Goal: Task Accomplishment & Management: Manage account settings

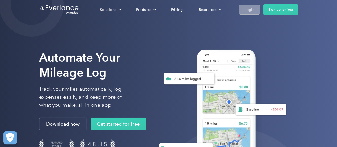
click at [249, 8] on div "Login" at bounding box center [249, 9] width 10 height 7
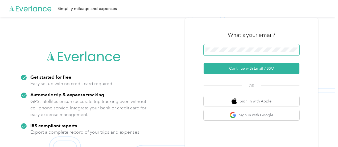
click at [244, 46] on span at bounding box center [252, 49] width 96 height 11
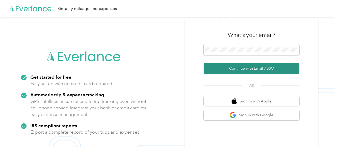
click at [246, 68] on button "Continue with Email / SSO" at bounding box center [252, 68] width 96 height 11
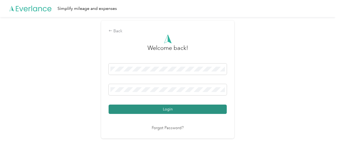
click at [157, 109] on button "Login" at bounding box center [168, 108] width 118 height 9
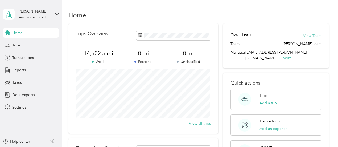
click at [311, 35] on button "View Team" at bounding box center [312, 36] width 18 height 6
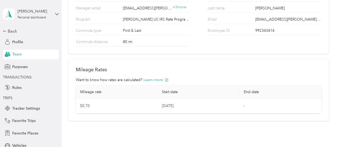
scroll to position [78, 0]
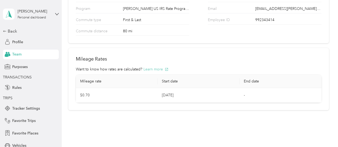
click at [156, 68] on button "Learn more" at bounding box center [156, 69] width 25 height 6
click at [157, 69] on button "Learn more" at bounding box center [156, 69] width 25 height 6
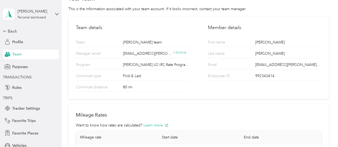
scroll to position [0, 0]
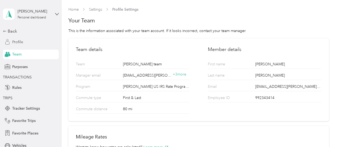
click at [15, 42] on span "Profile" at bounding box center [17, 42] width 11 height 6
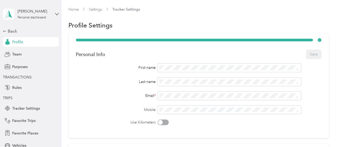
click at [6, 15] on icon at bounding box center [9, 13] width 8 height 7
click at [96, 9] on link "Settings" at bounding box center [95, 9] width 13 height 5
click at [73, 10] on link "Home" at bounding box center [73, 9] width 10 height 5
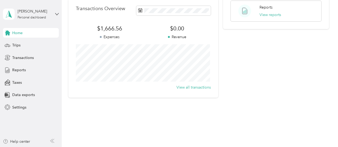
scroll to position [145, 0]
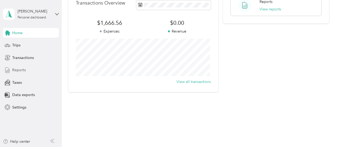
click at [17, 68] on span "Reports" at bounding box center [19, 70] width 14 height 6
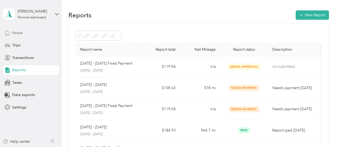
click at [18, 32] on span "Home" at bounding box center [17, 33] width 10 height 6
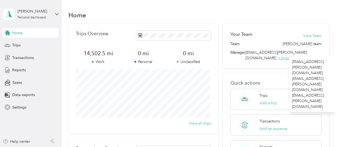
click at [292, 56] on span "+ 3 more" at bounding box center [285, 58] width 14 height 5
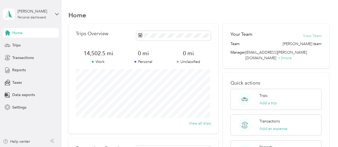
click at [313, 35] on button "View Team" at bounding box center [312, 36] width 18 height 6
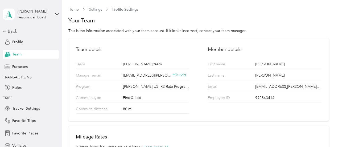
click at [13, 55] on span "Team" at bounding box center [16, 54] width 9 height 6
click at [15, 65] on span "Purposes" at bounding box center [19, 67] width 15 height 6
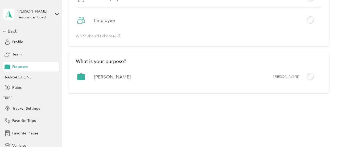
scroll to position [67, 0]
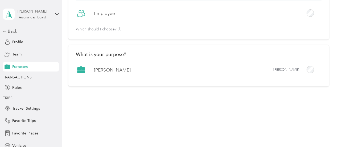
click at [24, 11] on div "[PERSON_NAME]" at bounding box center [34, 12] width 33 height 6
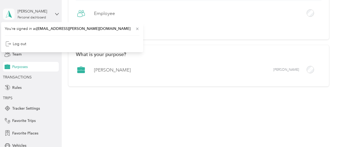
click at [6, 13] on icon at bounding box center [9, 13] width 8 height 7
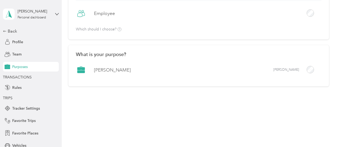
scroll to position [0, 0]
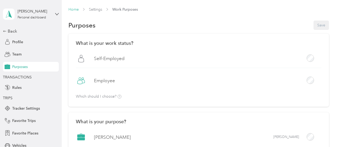
click at [71, 9] on link "Home" at bounding box center [73, 9] width 10 height 5
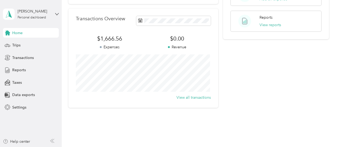
scroll to position [119, 0]
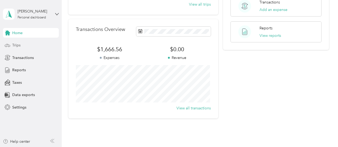
click at [15, 45] on span "Trips" at bounding box center [16, 45] width 8 height 6
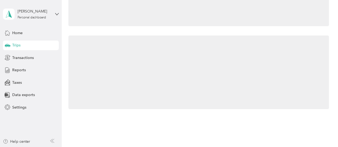
scroll to position [119, 0]
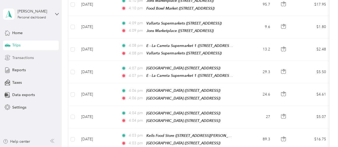
click at [13, 56] on span "Transactions" at bounding box center [23, 58] width 22 height 6
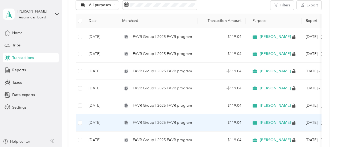
scroll to position [66, 0]
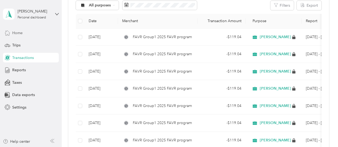
click at [14, 32] on span "Home" at bounding box center [17, 33] width 10 height 6
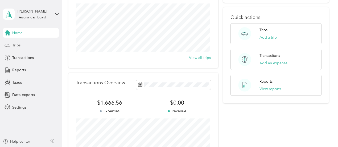
click at [17, 44] on span "Trips" at bounding box center [16, 45] width 8 height 6
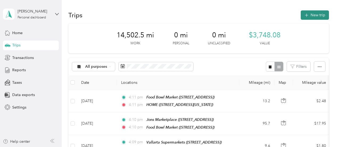
click at [317, 15] on button "New trip" at bounding box center [315, 14] width 28 height 9
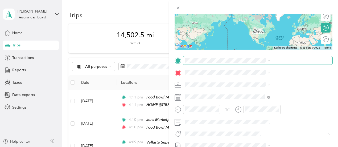
scroll to position [80, 0]
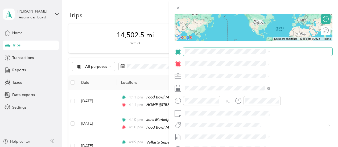
click at [248, 48] on span at bounding box center [257, 51] width 149 height 9
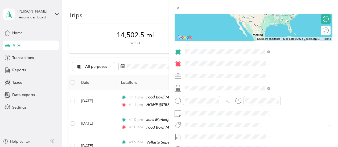
click at [261, 79] on span "[STREET_ADDRESS][US_STATE]" at bounding box center [277, 78] width 53 height 5
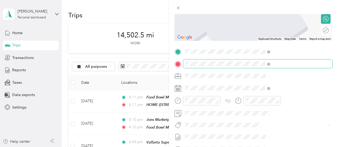
click at [277, 60] on span at bounding box center [257, 63] width 149 height 9
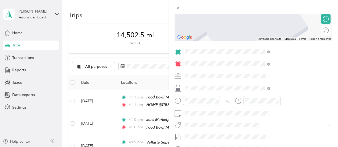
drag, startPoint x: 273, startPoint y: 67, endPoint x: 277, endPoint y: 85, distance: 18.1
click at [277, 85] on strong "Garden Farms LKS" at bounding box center [267, 84] width 32 height 5
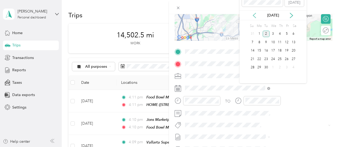
click at [253, 15] on icon at bounding box center [254, 15] width 3 height 5
click at [294, 50] on div "16" at bounding box center [293, 50] width 7 height 7
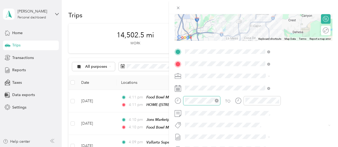
scroll to position [0, 0]
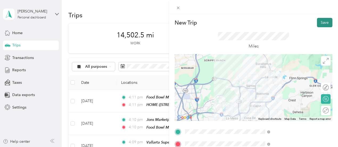
click at [317, 23] on button "Save" at bounding box center [324, 22] width 15 height 9
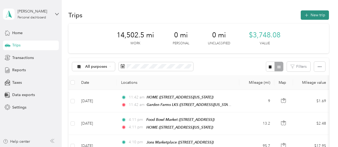
click at [313, 13] on button "New trip" at bounding box center [315, 14] width 28 height 9
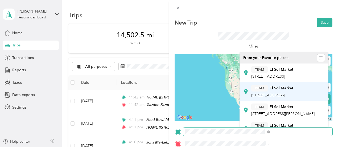
scroll to position [27, 0]
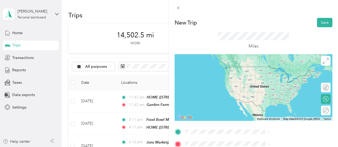
click at [269, 90] on div "TEAM El Sol Market [STREET_ADDRESS][PERSON_NAME]" at bounding box center [282, 83] width 63 height 13
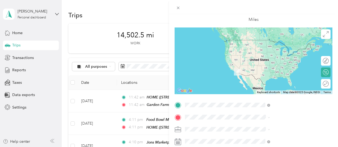
click at [272, 51] on div "Garden Farms LKS [STREET_ADDRESS][US_STATE]" at bounding box center [277, 46] width 53 height 11
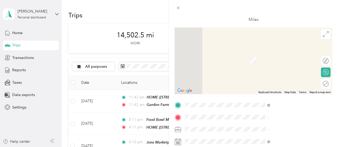
click at [270, 83] on span "[STREET_ADDRESS][PERSON_NAME]" at bounding box center [282, 80] width 63 height 5
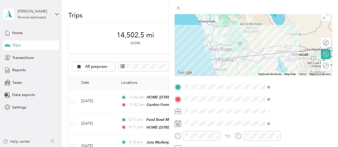
scroll to position [53, 0]
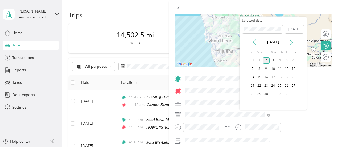
click at [255, 43] on icon at bounding box center [254, 42] width 3 height 5
click at [294, 76] on div "16" at bounding box center [293, 77] width 7 height 7
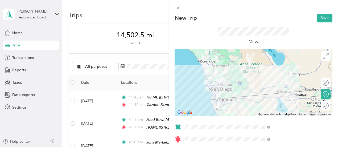
scroll to position [0, 0]
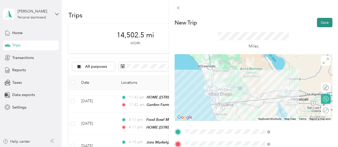
click at [322, 24] on button "Save" at bounding box center [324, 22] width 15 height 9
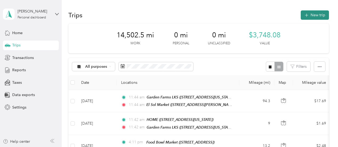
click at [310, 15] on button "New trip" at bounding box center [315, 14] width 28 height 9
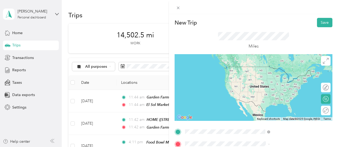
click at [272, 97] on span "[STREET_ADDRESS][PERSON_NAME]" at bounding box center [282, 95] width 63 height 5
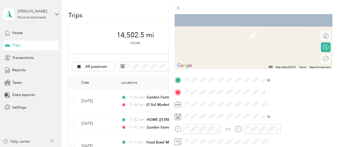
scroll to position [53, 0]
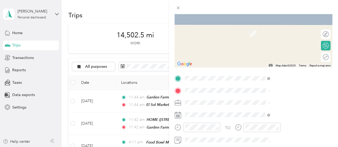
click at [282, 36] on div "TEAM Dons Market [GEOGRAPHIC_DATA][PERSON_NAME], [GEOGRAPHIC_DATA], [GEOGRAPHIC…" at bounding box center [282, 29] width 63 height 13
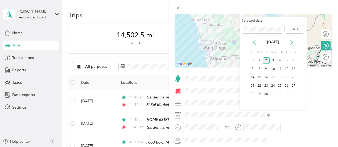
click at [255, 41] on icon at bounding box center [254, 42] width 3 height 5
click at [295, 79] on div "16" at bounding box center [293, 77] width 7 height 7
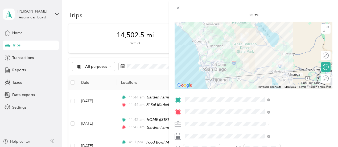
scroll to position [0, 0]
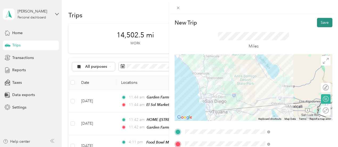
click at [318, 24] on button "Save" at bounding box center [324, 22] width 15 height 9
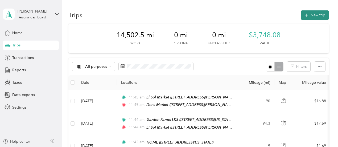
click at [315, 15] on button "New trip" at bounding box center [315, 14] width 28 height 9
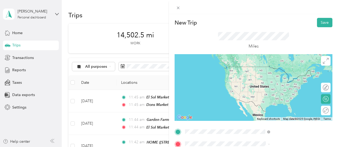
click at [279, 73] on div "TEAM Dons Market [GEOGRAPHIC_DATA][PERSON_NAME], [GEOGRAPHIC_DATA], [GEOGRAPHIC…" at bounding box center [282, 72] width 63 height 13
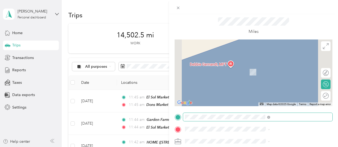
scroll to position [27, 0]
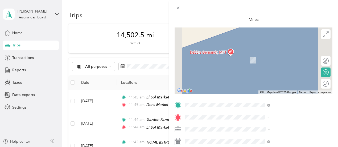
click at [261, 61] on span "[STREET_ADDRESS]" at bounding box center [268, 62] width 34 height 5
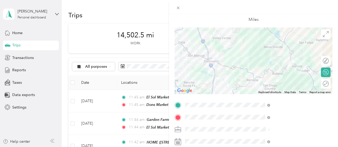
scroll to position [53, 0]
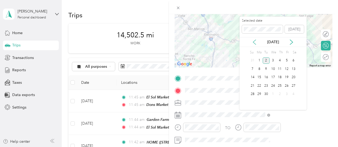
click at [253, 40] on icon at bounding box center [254, 41] width 5 height 5
click at [293, 77] on div "16" at bounding box center [293, 77] width 7 height 7
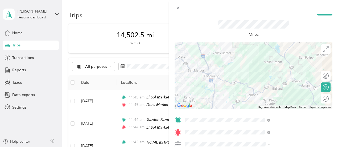
scroll to position [0, 0]
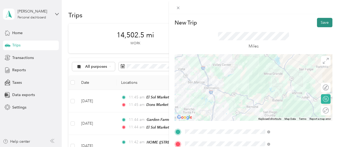
click at [320, 21] on button "Save" at bounding box center [324, 22] width 15 height 9
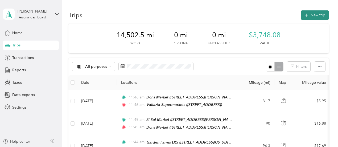
click at [315, 14] on button "New trip" at bounding box center [315, 14] width 28 height 9
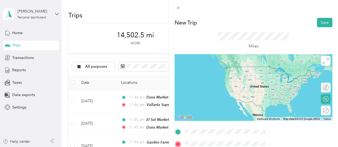
click at [271, 75] on span "[STREET_ADDRESS]" at bounding box center [268, 75] width 34 height 5
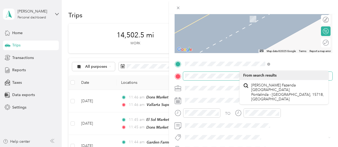
scroll to position [80, 0]
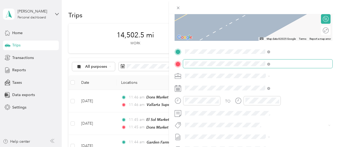
click at [282, 60] on span at bounding box center [257, 63] width 149 height 9
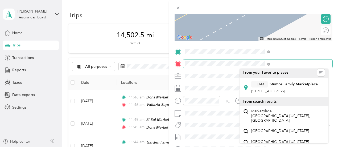
scroll to position [0, 0]
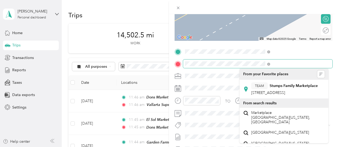
click at [202, 67] on div "New Trip Save This trip cannot be edited because it is either under review, app…" at bounding box center [169, 73] width 338 height 147
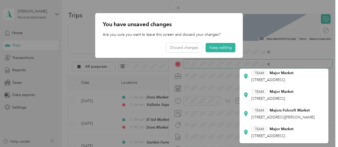
scroll to position [53, 0]
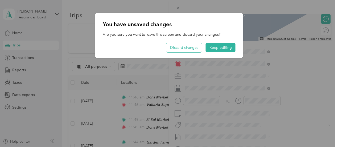
click at [184, 51] on button "Discard changes" at bounding box center [184, 47] width 36 height 9
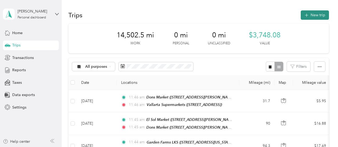
click at [311, 15] on button "New trip" at bounding box center [315, 14] width 28 height 9
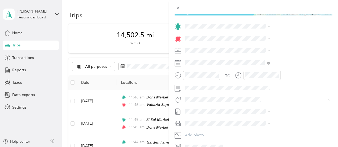
scroll to position [107, 0]
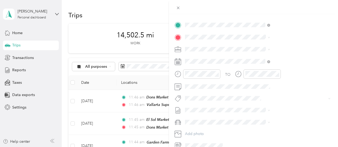
click at [257, 47] on span "TEAM" at bounding box center [259, 46] width 9 height 5
click at [275, 60] on strong "Major Marketplace" at bounding box center [287, 59] width 34 height 5
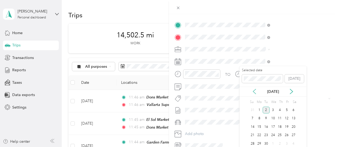
click at [255, 92] on icon at bounding box center [254, 91] width 5 height 5
click at [293, 126] on div "16" at bounding box center [293, 126] width 7 height 7
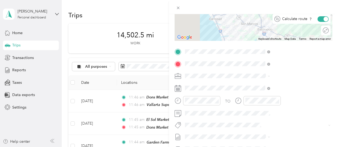
scroll to position [0, 0]
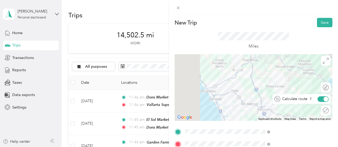
click at [321, 21] on button "Save" at bounding box center [324, 22] width 15 height 9
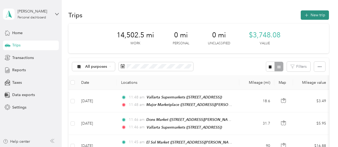
click at [312, 10] on button "New trip" at bounding box center [315, 14] width 28 height 9
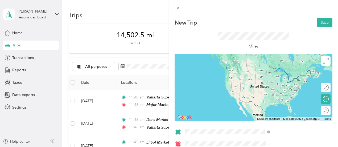
click at [271, 92] on div "TEAM Major Marketplace [STREET_ADDRESS][PERSON_NAME]" at bounding box center [282, 87] width 63 height 13
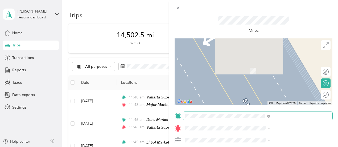
scroll to position [27, 0]
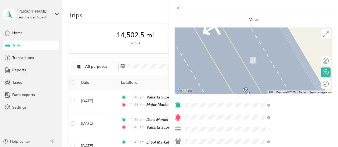
click at [265, 76] on span "[GEOGRAPHIC_DATA], [US_STATE], [GEOGRAPHIC_DATA]" at bounding box center [281, 80] width 61 height 10
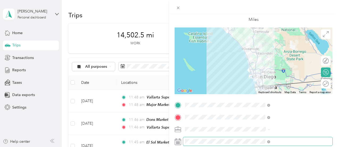
scroll to position [53, 0]
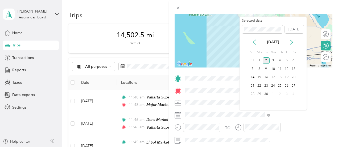
click at [253, 41] on icon at bounding box center [254, 41] width 5 height 5
click at [292, 79] on div "16" at bounding box center [293, 77] width 7 height 7
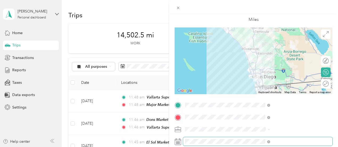
scroll to position [0, 0]
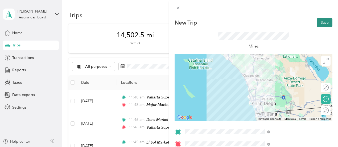
click at [323, 23] on button "Save" at bounding box center [324, 22] width 15 height 9
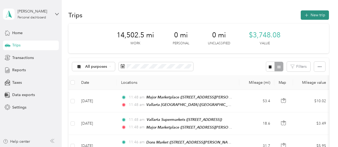
click at [308, 14] on button "New trip" at bounding box center [315, 14] width 28 height 9
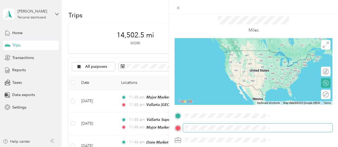
scroll to position [80, 0]
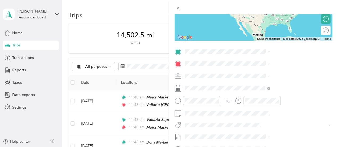
click at [268, 80] on div "[GEOGRAPHIC_DATA] [GEOGRAPHIC_DATA], [US_STATE], [GEOGRAPHIC_DATA]" at bounding box center [287, 77] width 73 height 17
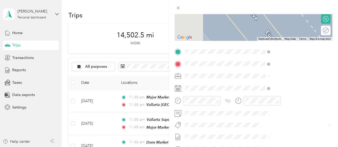
click at [273, 85] on span "[STREET_ADDRESS][US_STATE]" at bounding box center [277, 82] width 53 height 5
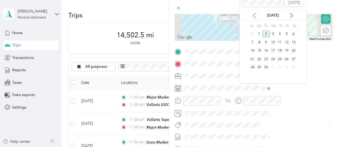
click at [254, 14] on icon at bounding box center [254, 15] width 3 height 5
click at [292, 52] on div "16" at bounding box center [293, 50] width 7 height 7
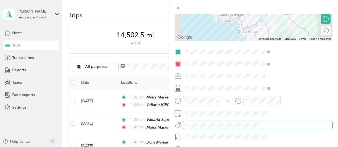
scroll to position [0, 0]
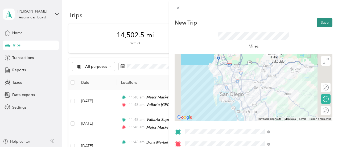
click at [322, 21] on button "Save" at bounding box center [324, 22] width 15 height 9
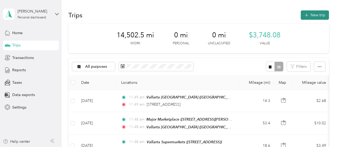
click at [317, 14] on button "New trip" at bounding box center [315, 14] width 28 height 9
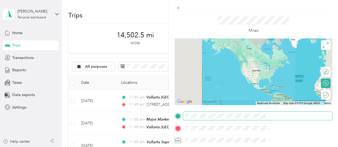
scroll to position [53, 0]
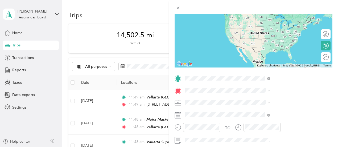
click at [266, 24] on div "HOME [STREET_ADDRESS][US_STATE]" at bounding box center [277, 18] width 53 height 11
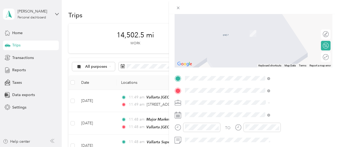
click at [272, 69] on div "TEAM Keils Food Store" at bounding box center [282, 65] width 63 height 7
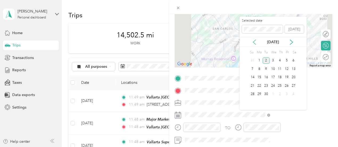
click at [253, 42] on icon at bounding box center [254, 41] width 5 height 5
click at [252, 85] on div "17" at bounding box center [252, 85] width 7 height 7
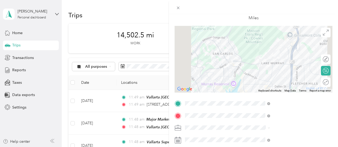
scroll to position [0, 0]
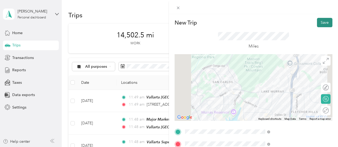
click at [317, 20] on button "Save" at bounding box center [324, 22] width 15 height 9
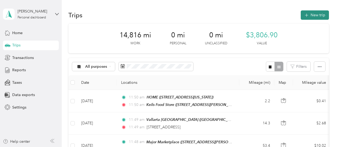
click at [321, 12] on button "New trip" at bounding box center [315, 14] width 28 height 9
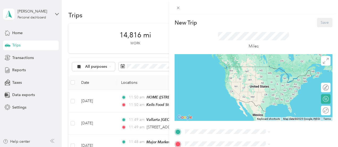
scroll to position [27, 0]
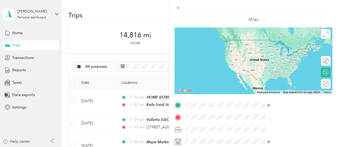
click at [284, 83] on div "TEAM Keils Food Store" at bounding box center [282, 80] width 63 height 7
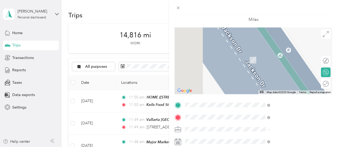
click at [278, 91] on span "[STREET_ADDRESS][PERSON_NAME][US_STATE]" at bounding box center [287, 89] width 73 height 9
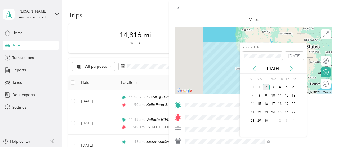
click at [254, 67] on icon at bounding box center [254, 68] width 5 height 5
click at [252, 111] on div "17" at bounding box center [252, 112] width 7 height 7
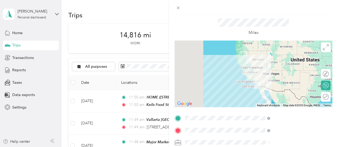
scroll to position [0, 0]
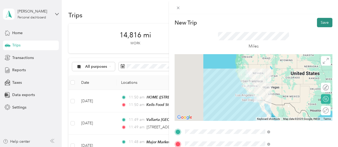
click at [325, 19] on button "Save" at bounding box center [324, 22] width 15 height 9
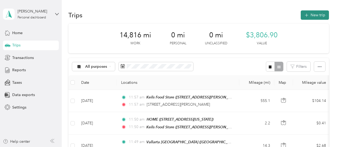
click at [313, 15] on button "New trip" at bounding box center [315, 14] width 28 height 9
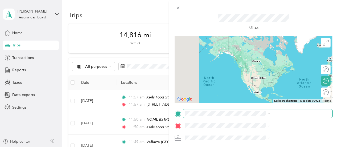
scroll to position [27, 0]
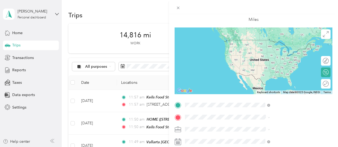
click at [268, 73] on span "[STREET_ADDRESS][PERSON_NAME][US_STATE]" at bounding box center [287, 77] width 73 height 9
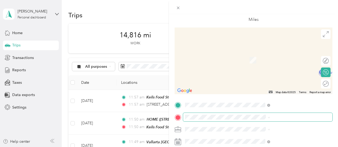
scroll to position [53, 0]
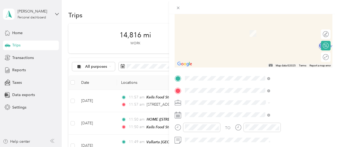
click at [268, 112] on span "[STREET_ADDRESS][US_STATE]" at bounding box center [277, 109] width 53 height 5
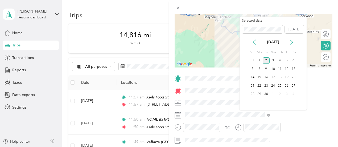
click at [255, 42] on icon at bounding box center [254, 41] width 5 height 5
click at [254, 85] on div "17" at bounding box center [252, 85] width 7 height 7
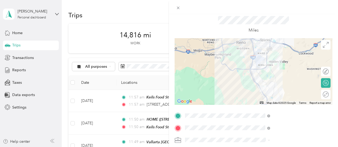
scroll to position [0, 0]
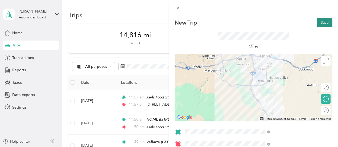
click at [317, 21] on button "Save" at bounding box center [324, 22] width 15 height 9
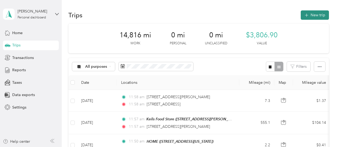
click at [310, 15] on button "New trip" at bounding box center [315, 14] width 28 height 9
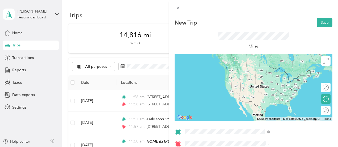
click at [263, 104] on span "[STREET_ADDRESS][US_STATE]" at bounding box center [277, 102] width 53 height 5
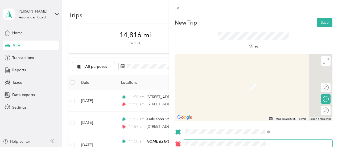
scroll to position [27, 0]
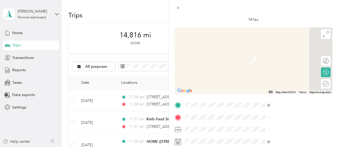
click at [282, 63] on div "TEAM PEPPERMILL [STREET_ADDRESS][US_STATE]" at bounding box center [277, 56] width 53 height 13
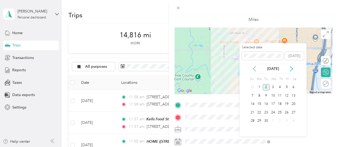
click at [255, 68] on icon at bounding box center [254, 68] width 5 height 5
click at [254, 112] on div "17" at bounding box center [252, 112] width 7 height 7
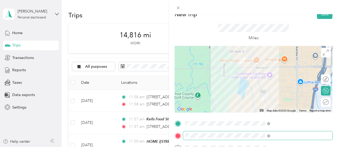
scroll to position [0, 0]
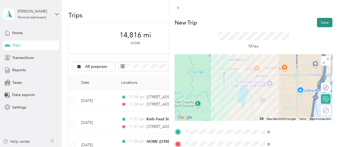
click at [320, 24] on button "Save" at bounding box center [324, 22] width 15 height 9
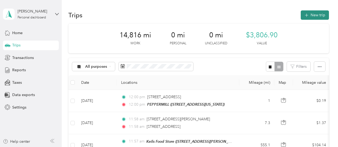
click at [321, 15] on button "New trip" at bounding box center [315, 14] width 28 height 9
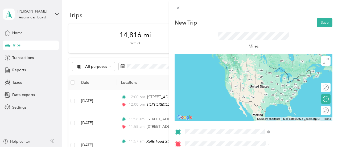
click at [277, 78] on div "TEAM PEPPERMILL [STREET_ADDRESS][US_STATE]" at bounding box center [277, 72] width 53 height 13
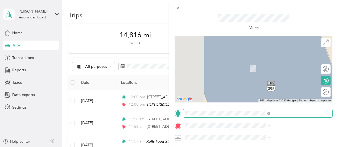
scroll to position [53, 0]
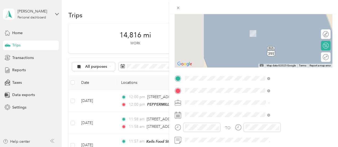
click at [270, 37] on div "TEAM [PERSON_NAME] [STREET_ADDRESS][PERSON_NAME]" at bounding box center [282, 31] width 63 height 13
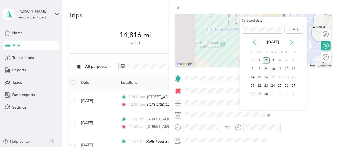
click at [254, 43] on icon at bounding box center [254, 41] width 5 height 5
click at [281, 86] on div "21" at bounding box center [280, 85] width 7 height 7
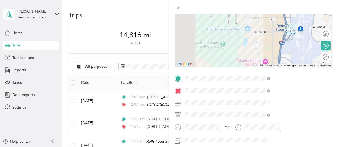
scroll to position [0, 0]
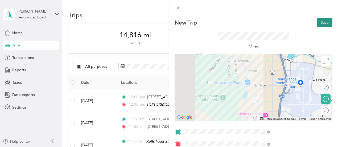
click at [322, 20] on button "Save" at bounding box center [324, 22] width 15 height 9
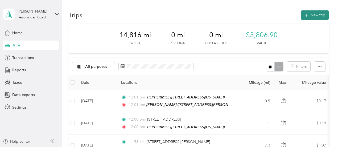
click at [314, 16] on button "New trip" at bounding box center [315, 14] width 28 height 9
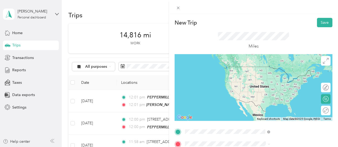
click at [256, 76] on span "[STREET_ADDRESS][PERSON_NAME]" at bounding box center [282, 76] width 63 height 5
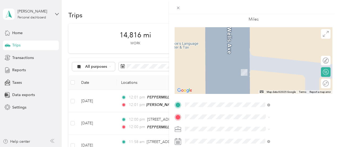
scroll to position [53, 0]
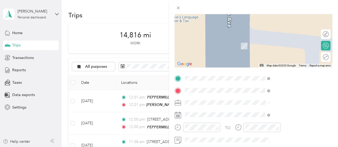
click at [271, 37] on div "TEAM Sak 'n Save [STREET_ADDRESS]" at bounding box center [270, 31] width 38 height 13
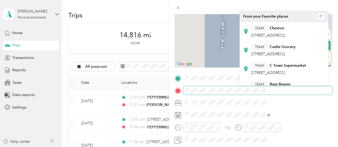
click at [283, 96] on div "TO Add photo" at bounding box center [254, 138] width 158 height 129
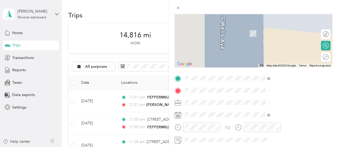
click at [220, 133] on div at bounding box center [198, 128] width 46 height 13
drag, startPoint x: 279, startPoint y: 49, endPoint x: 279, endPoint y: 52, distance: 3.2
click at [279, 49] on strong "Sak 'n Save" at bounding box center [280, 48] width 20 height 5
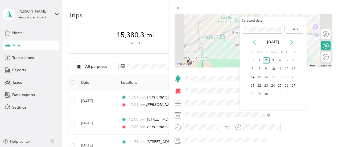
click at [254, 41] on icon at bounding box center [254, 41] width 5 height 5
click at [280, 86] on div "21" at bounding box center [280, 85] width 7 height 7
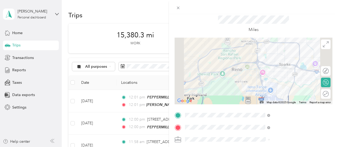
scroll to position [0, 0]
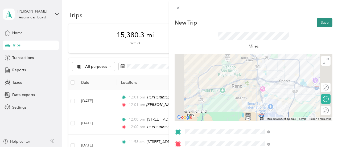
click at [320, 21] on button "Save" at bounding box center [324, 22] width 15 height 9
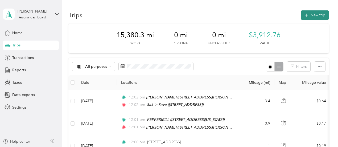
click at [321, 15] on button "New trip" at bounding box center [315, 14] width 28 height 9
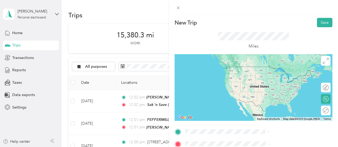
click at [277, 79] on div "TEAM Sak 'n Save [STREET_ADDRESS]" at bounding box center [270, 72] width 38 height 13
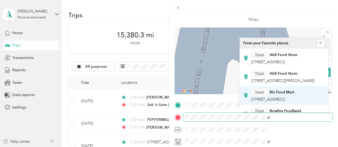
scroll to position [27, 0]
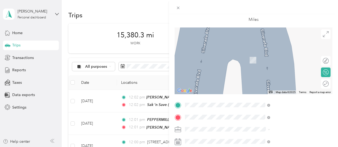
click at [284, 72] on span "[STREET_ADDRESS]" at bounding box center [268, 72] width 34 height 5
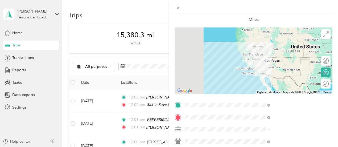
scroll to position [53, 0]
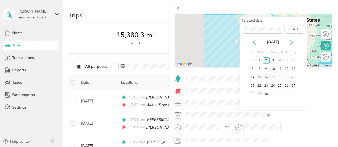
click at [254, 41] on icon at bounding box center [254, 41] width 5 height 5
click at [279, 84] on div "21" at bounding box center [280, 85] width 7 height 7
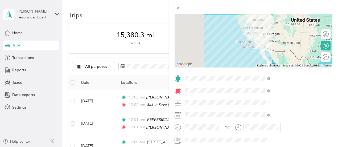
scroll to position [0, 0]
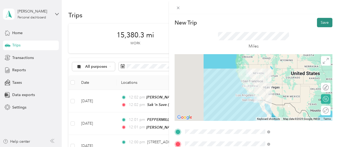
click at [322, 20] on button "Save" at bounding box center [324, 22] width 15 height 9
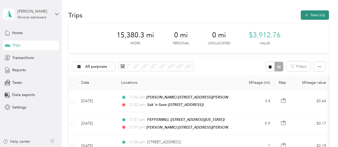
click at [310, 14] on button "New trip" at bounding box center [315, 14] width 28 height 9
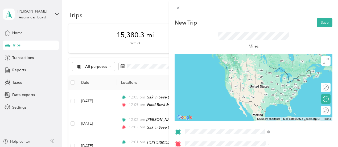
click at [274, 79] on strong "Food Bowl Market" at bounding box center [286, 79] width 32 height 5
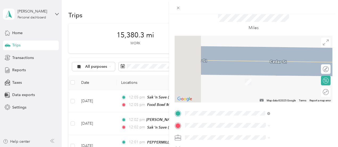
scroll to position [27, 0]
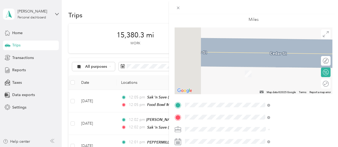
click at [270, 62] on span "[STREET_ADDRESS][US_STATE]" at bounding box center [277, 60] width 53 height 5
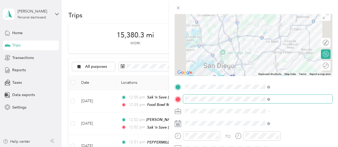
scroll to position [53, 0]
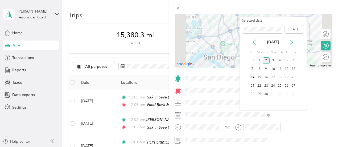
click at [255, 42] on icon at bounding box center [254, 41] width 5 height 5
click at [281, 85] on div "21" at bounding box center [280, 85] width 7 height 7
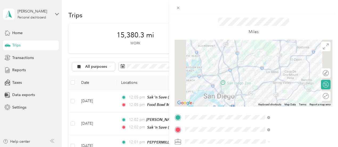
scroll to position [0, 0]
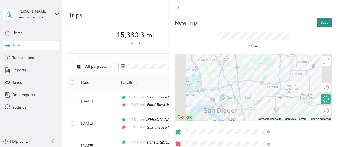
click at [320, 22] on button "Save" at bounding box center [324, 22] width 15 height 9
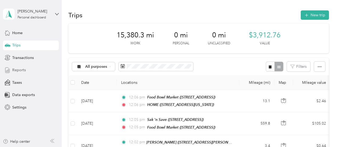
click at [17, 69] on span "Reports" at bounding box center [19, 70] width 14 height 6
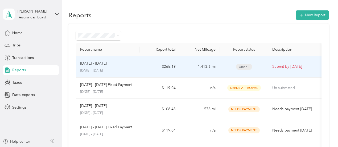
click at [283, 66] on p "Submit by [DATE]" at bounding box center [294, 67] width 45 height 6
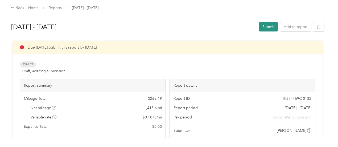
click at [264, 28] on button "Submit" at bounding box center [268, 26] width 19 height 9
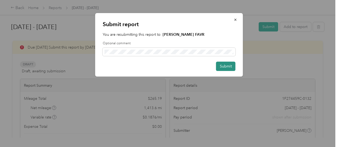
click at [223, 65] on button "Submit" at bounding box center [225, 66] width 19 height 9
